Goal: Task Accomplishment & Management: Use online tool/utility

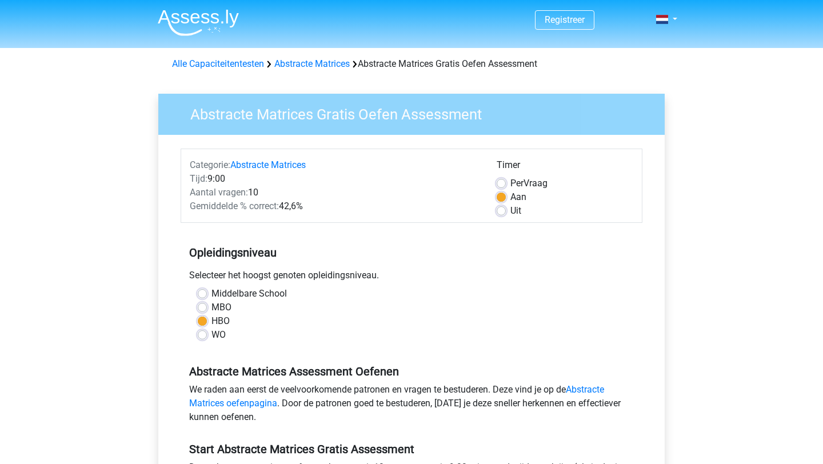
scroll to position [144, 0]
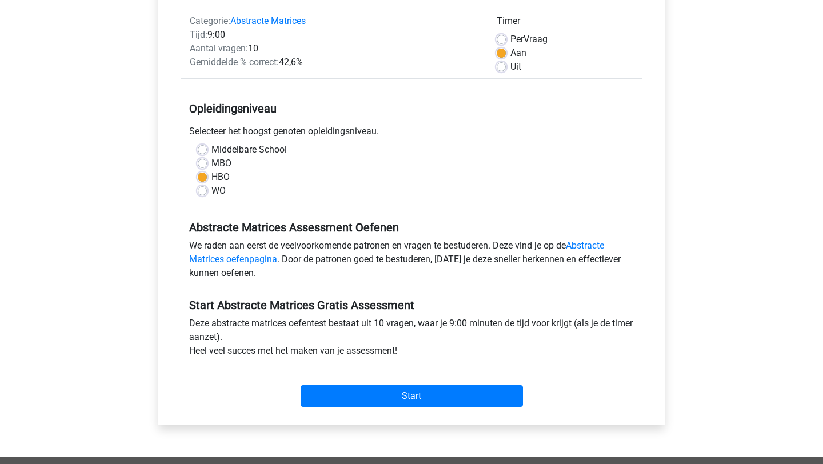
click at [213, 190] on label "WO" at bounding box center [219, 191] width 14 height 14
click at [207, 190] on input "WO" at bounding box center [202, 189] width 9 height 11
radio input "true"
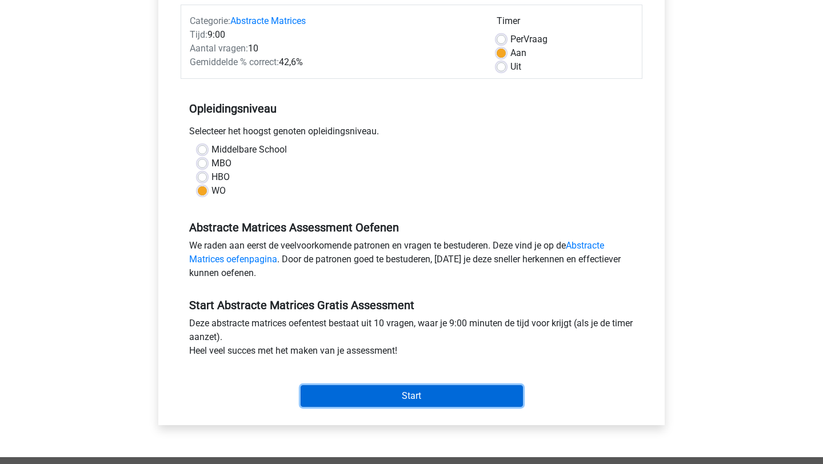
click at [425, 404] on input "Start" at bounding box center [412, 396] width 222 height 22
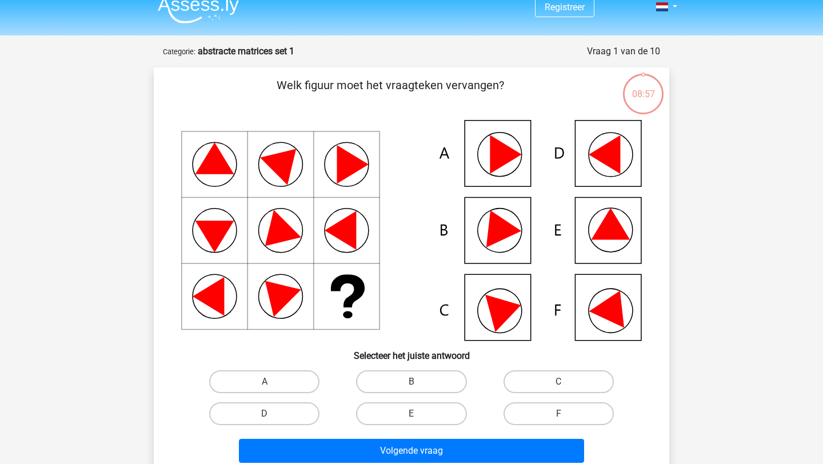
click at [445, 399] on div "E" at bounding box center [411, 414] width 147 height 32
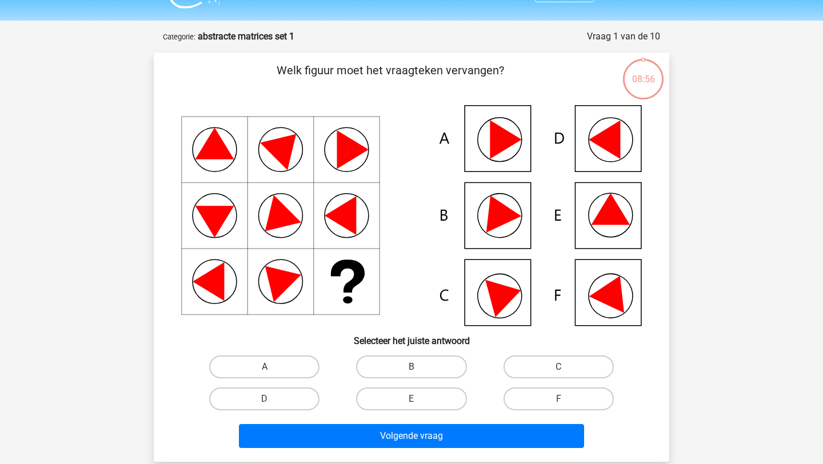
scroll to position [31, 0]
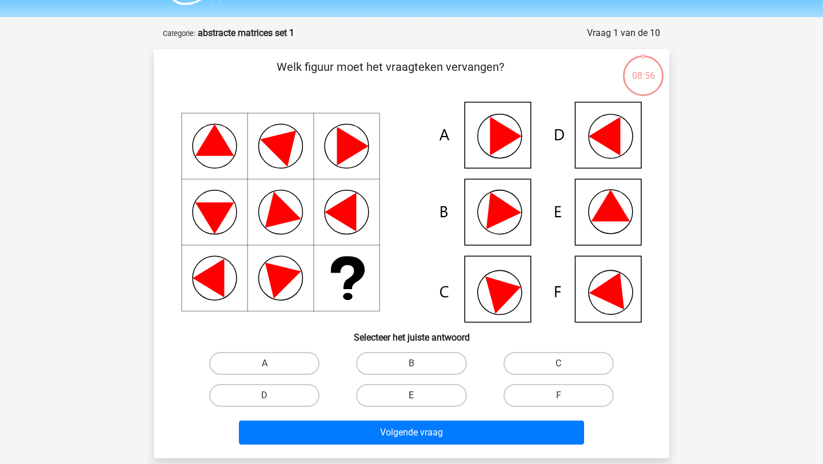
click at [445, 386] on label "E" at bounding box center [411, 395] width 110 height 23
click at [419, 396] on input "E" at bounding box center [415, 399] width 7 height 7
radio input "true"
click at [442, 452] on div "Welk figuur moet het vraagteken vervangen?" at bounding box center [412, 253] width 516 height 409
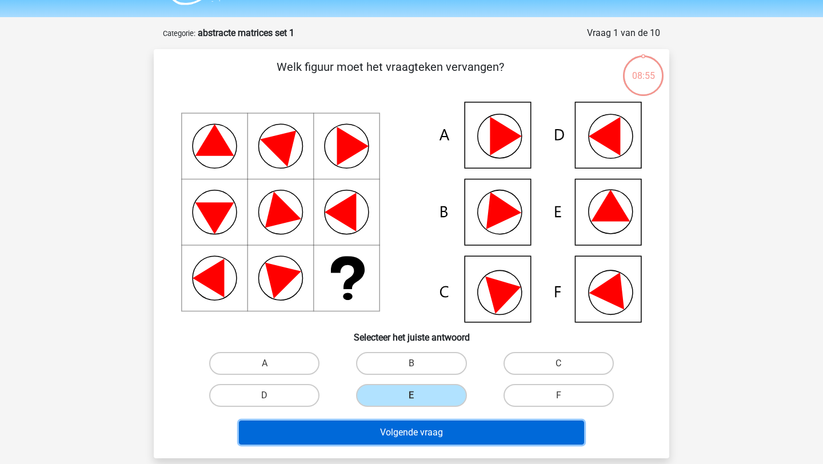
click at [442, 439] on button "Volgende vraag" at bounding box center [412, 433] width 346 height 24
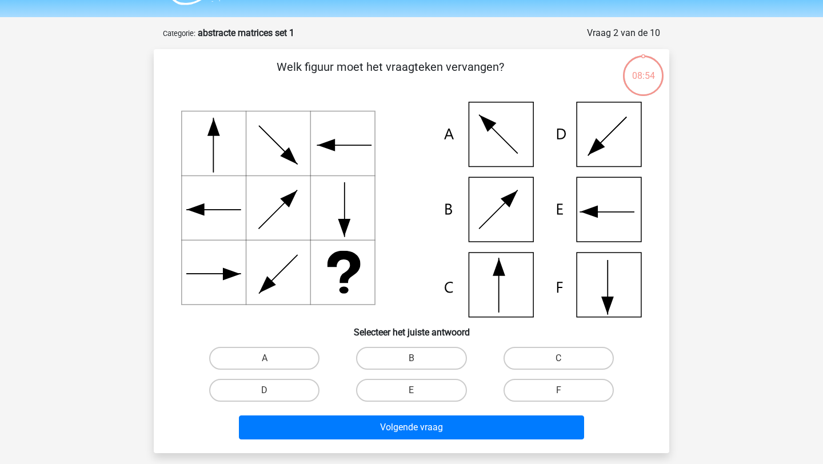
scroll to position [57, 0]
